Goal: Navigation & Orientation: Find specific page/section

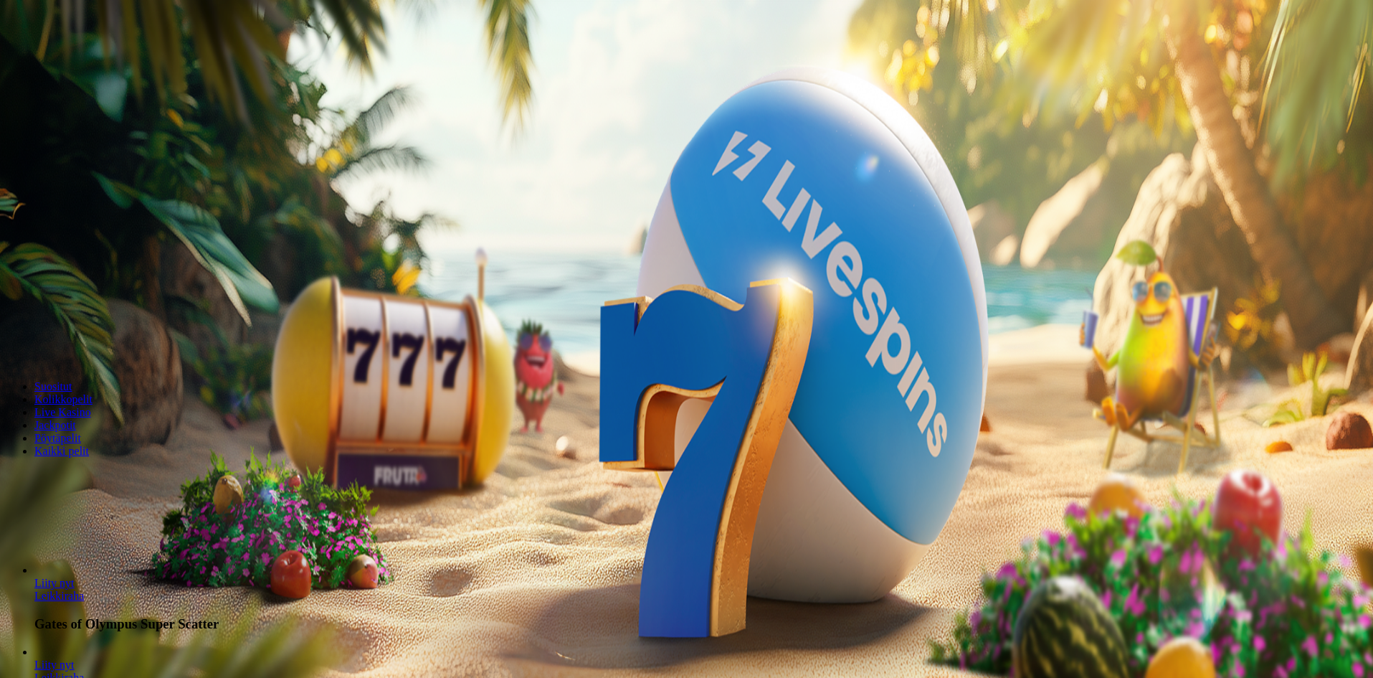
click at [100, 60] on button "Kirjaudu" at bounding box center [99, 51] width 47 height 15
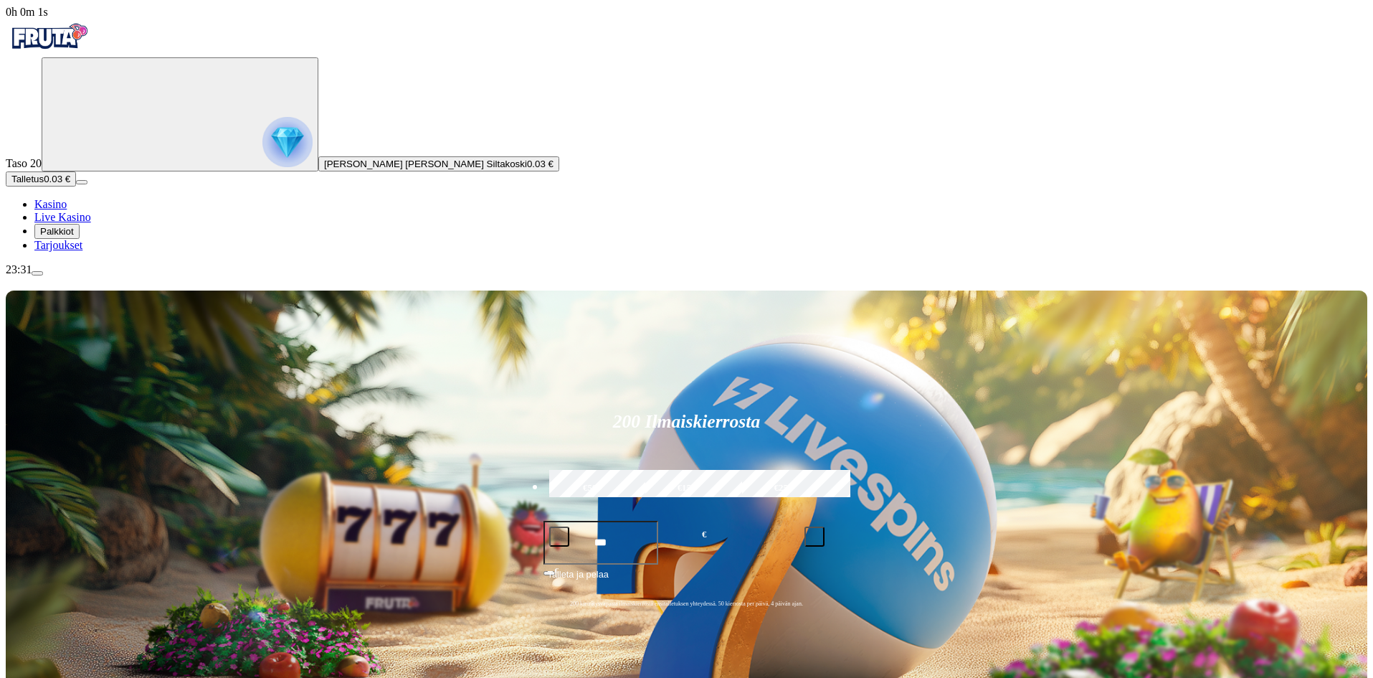
click at [262, 146] on img "Primary" at bounding box center [287, 142] width 50 height 50
